Goal: Information Seeking & Learning: Learn about a topic

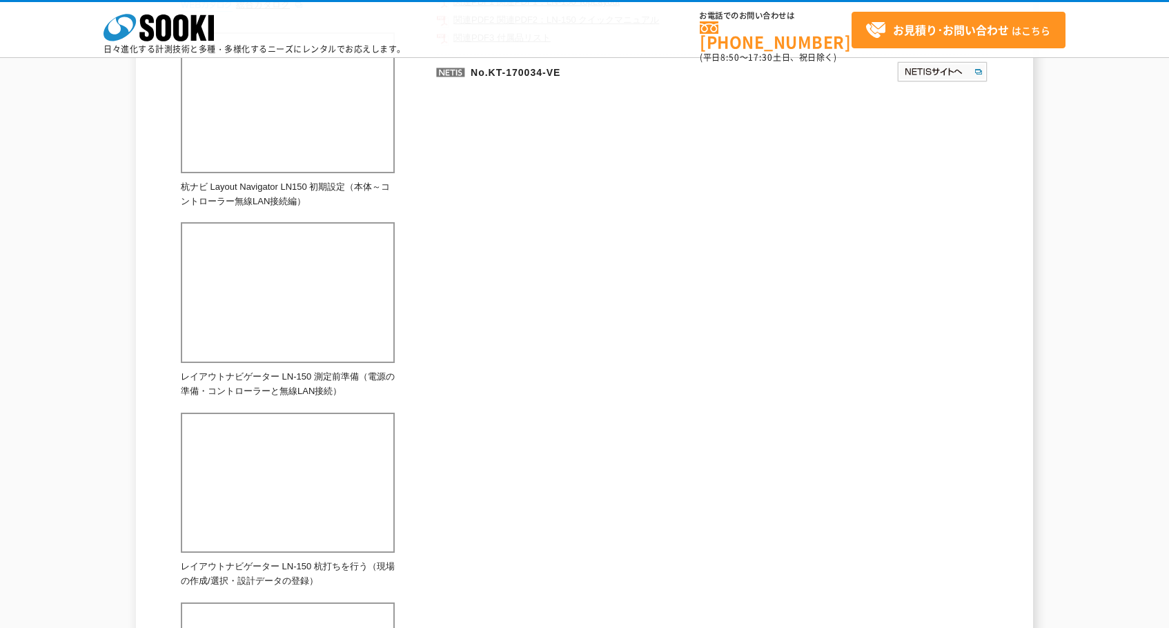
scroll to position [414, 0]
click at [419, 281] on div "とにかく簡単！とにかく速い！機動力を向上した[PERSON_NAME] 総合カタログ メーカー トプコン 測定項目 座標 特長 使用範囲 距離：0.9～130…" at bounding box center [584, 264] width 807 height 1029
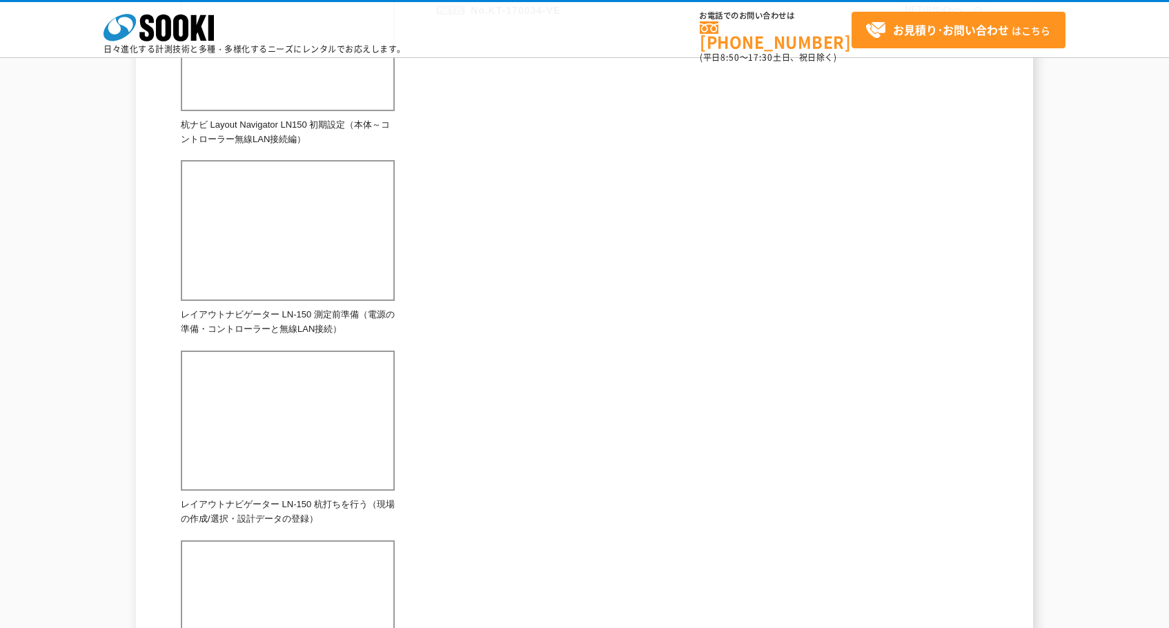
scroll to position [759, 0]
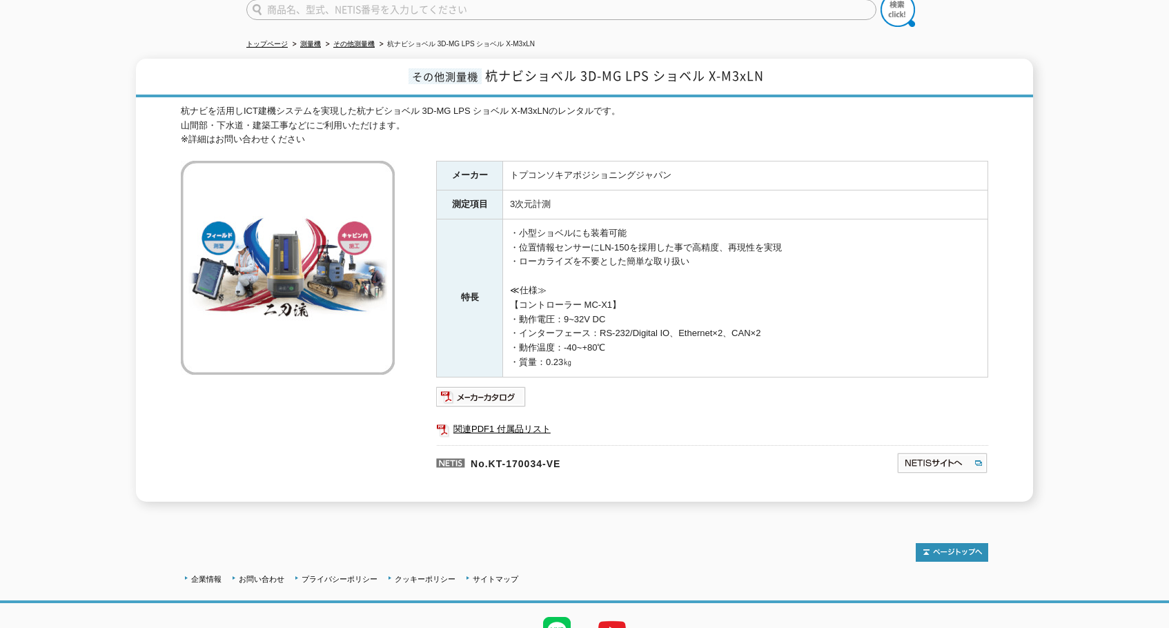
scroll to position [138, 0]
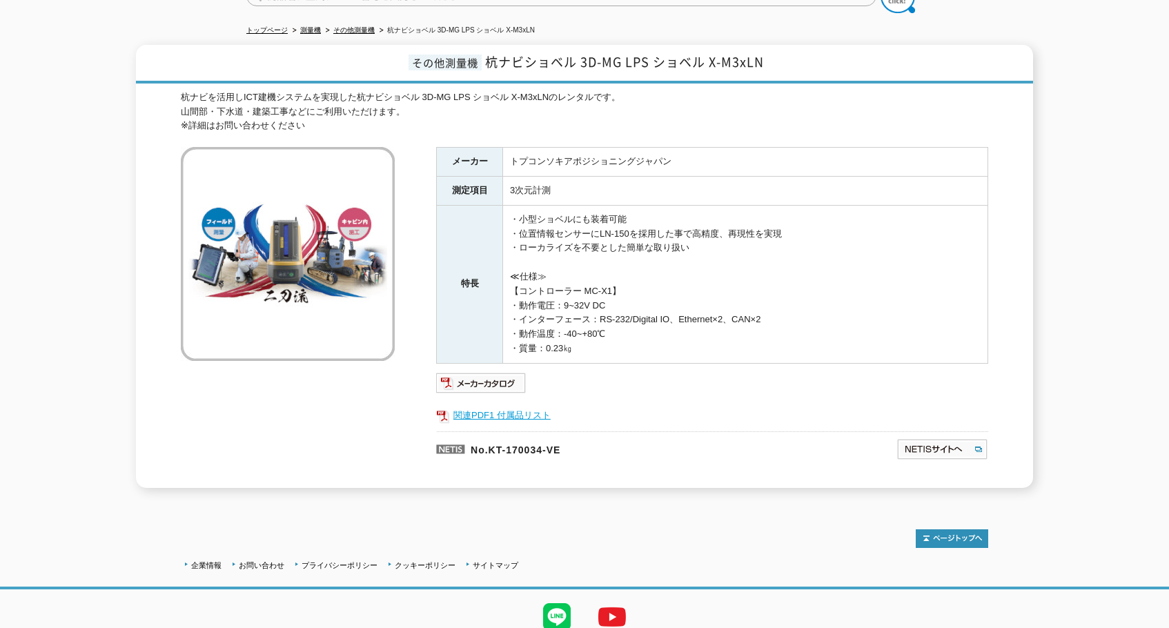
click at [460, 406] on link "関連PDF1 付属品リスト" at bounding box center [712, 415] width 552 height 18
click at [502, 372] on img at bounding box center [481, 383] width 90 height 22
